Goal: Information Seeking & Learning: Learn about a topic

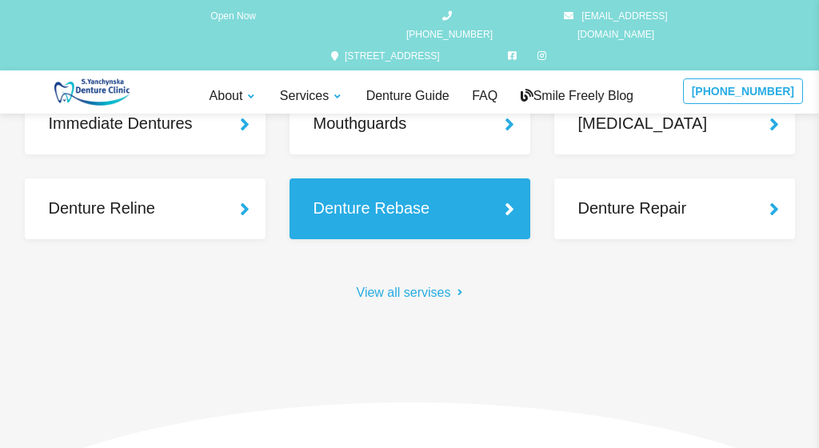
scroll to position [1584, 0]
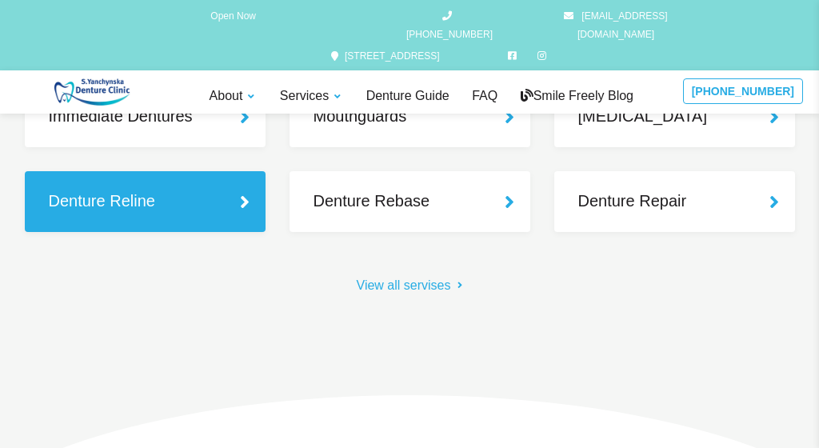
click at [145, 204] on span "Denture Reline" at bounding box center [150, 201] width 202 height 24
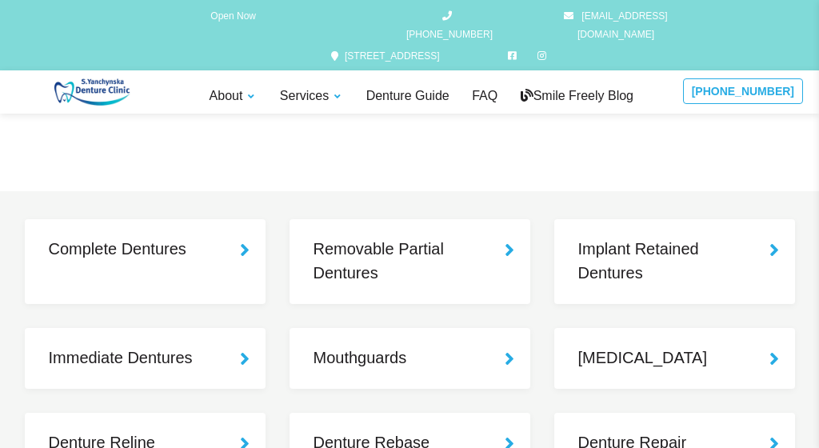
scroll to position [1322, 0]
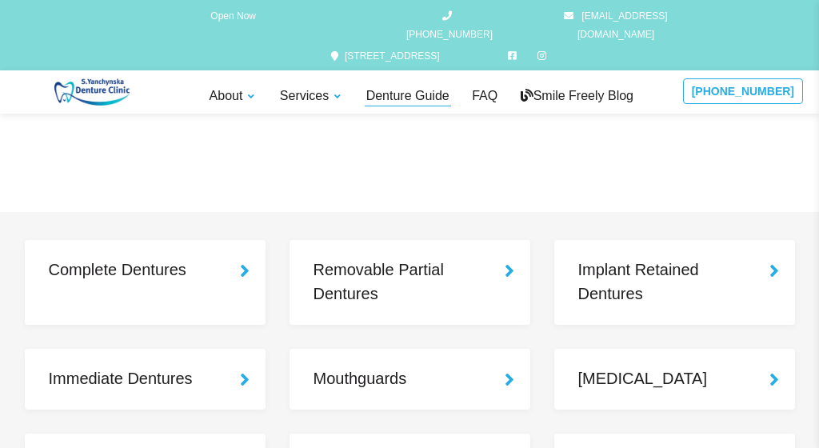
click at [397, 86] on link "Denture Guide" at bounding box center [408, 96] width 86 height 20
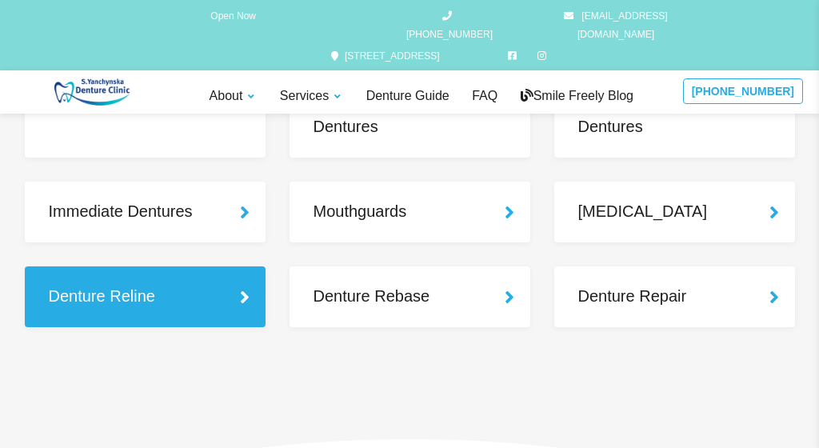
scroll to position [640, 0]
click at [125, 292] on span "Denture Reline" at bounding box center [150, 297] width 202 height 24
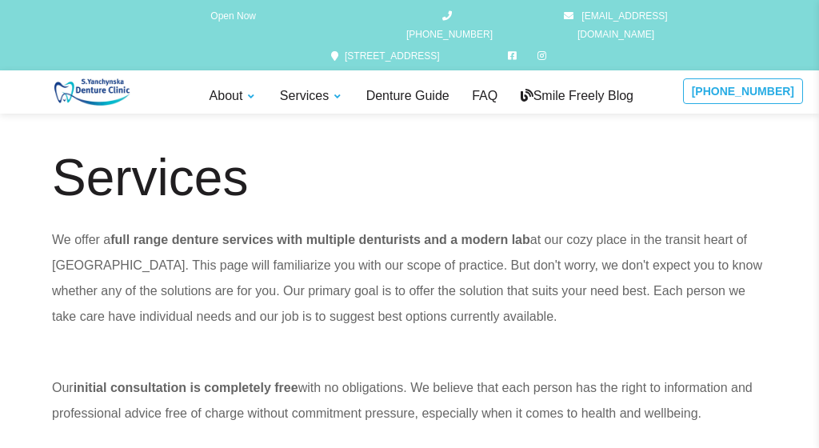
scroll to position [101, 0]
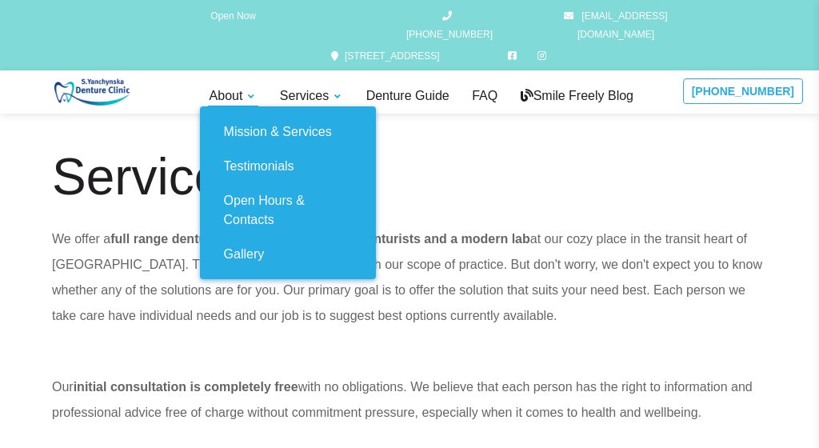
click at [253, 86] on link "About" at bounding box center [233, 96] width 51 height 20
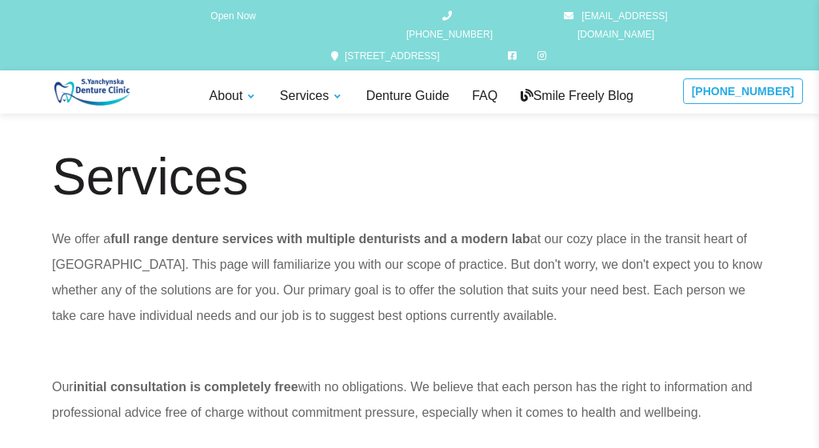
scroll to position [5654, 0]
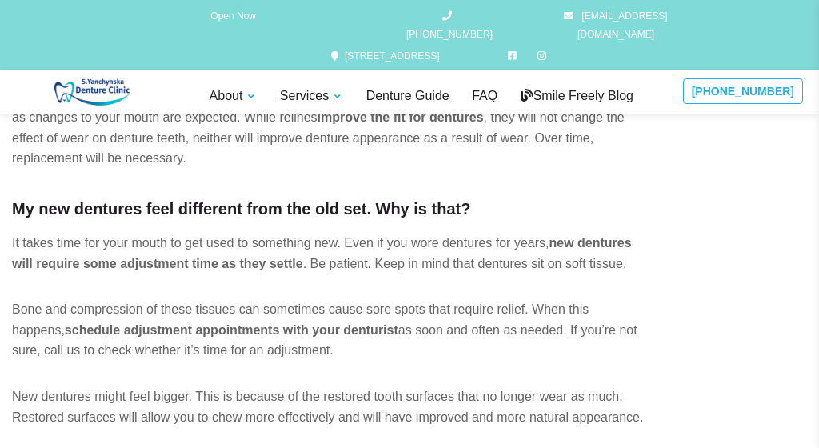
scroll to position [120, 0]
